Goal: Go to known website: Go to known website

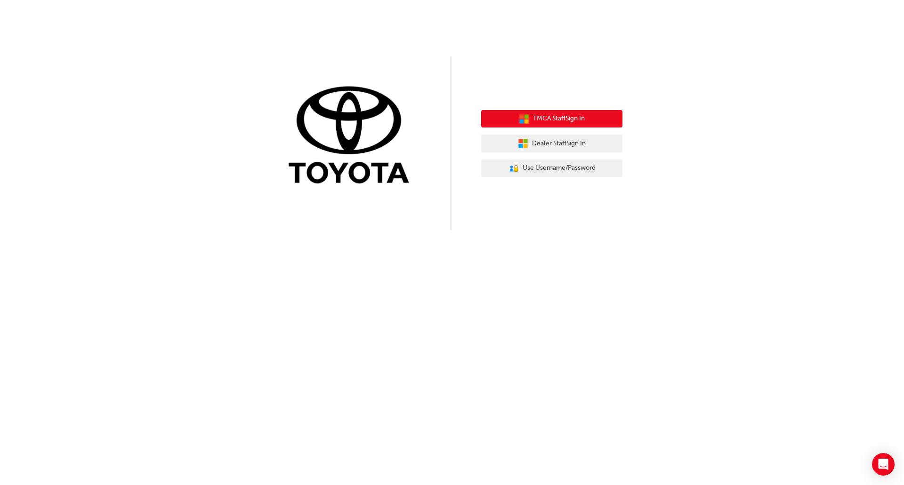
click at [549, 116] on span "TMCA Staff Sign In" at bounding box center [559, 118] width 52 height 11
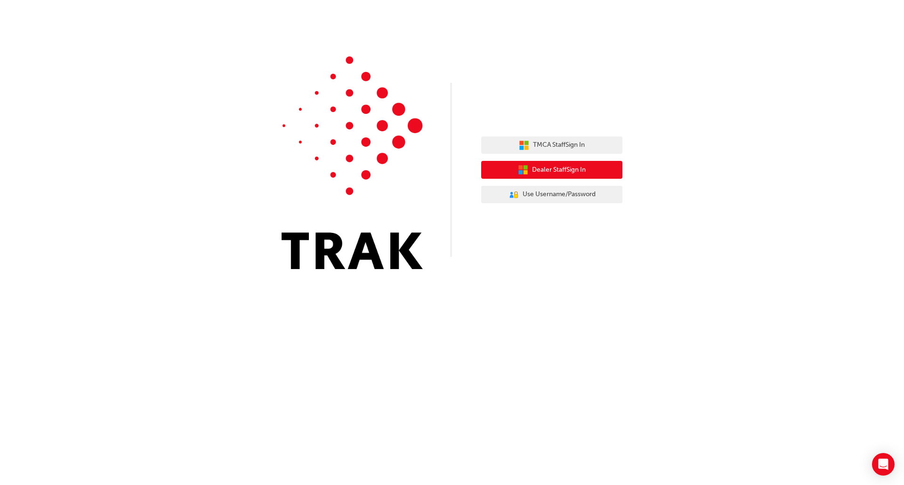
click at [538, 165] on span "Dealer Staff Sign In" at bounding box center [559, 170] width 54 height 11
